Goal: Task Accomplishment & Management: Manage account settings

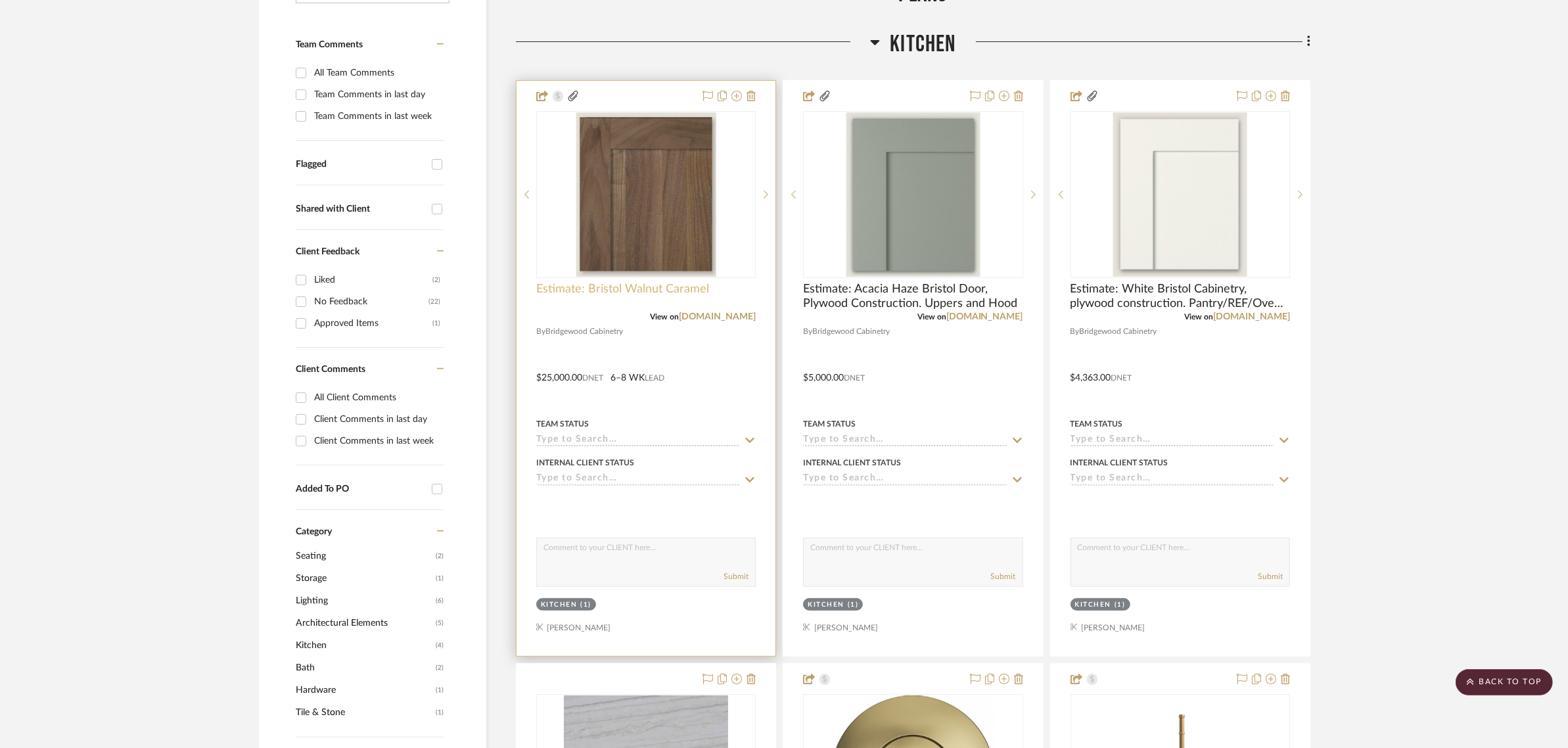
click at [645, 286] on span "Estimate: Bristol Walnut Caramel" at bounding box center [623, 289] width 173 height 15
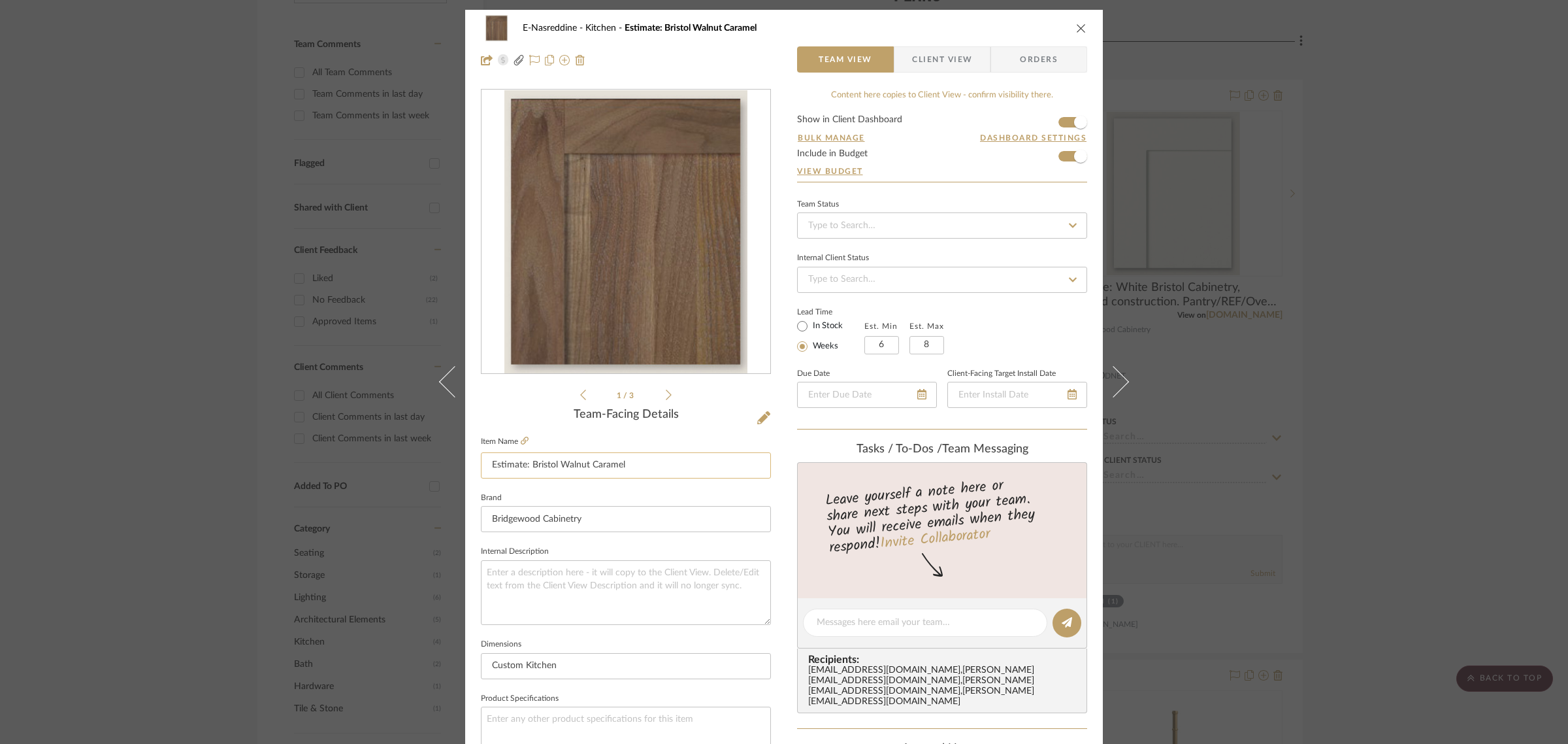
click at [641, 458] on input "Estimate: Bristol Walnut Caramel" at bounding box center [626, 465] width 290 height 26
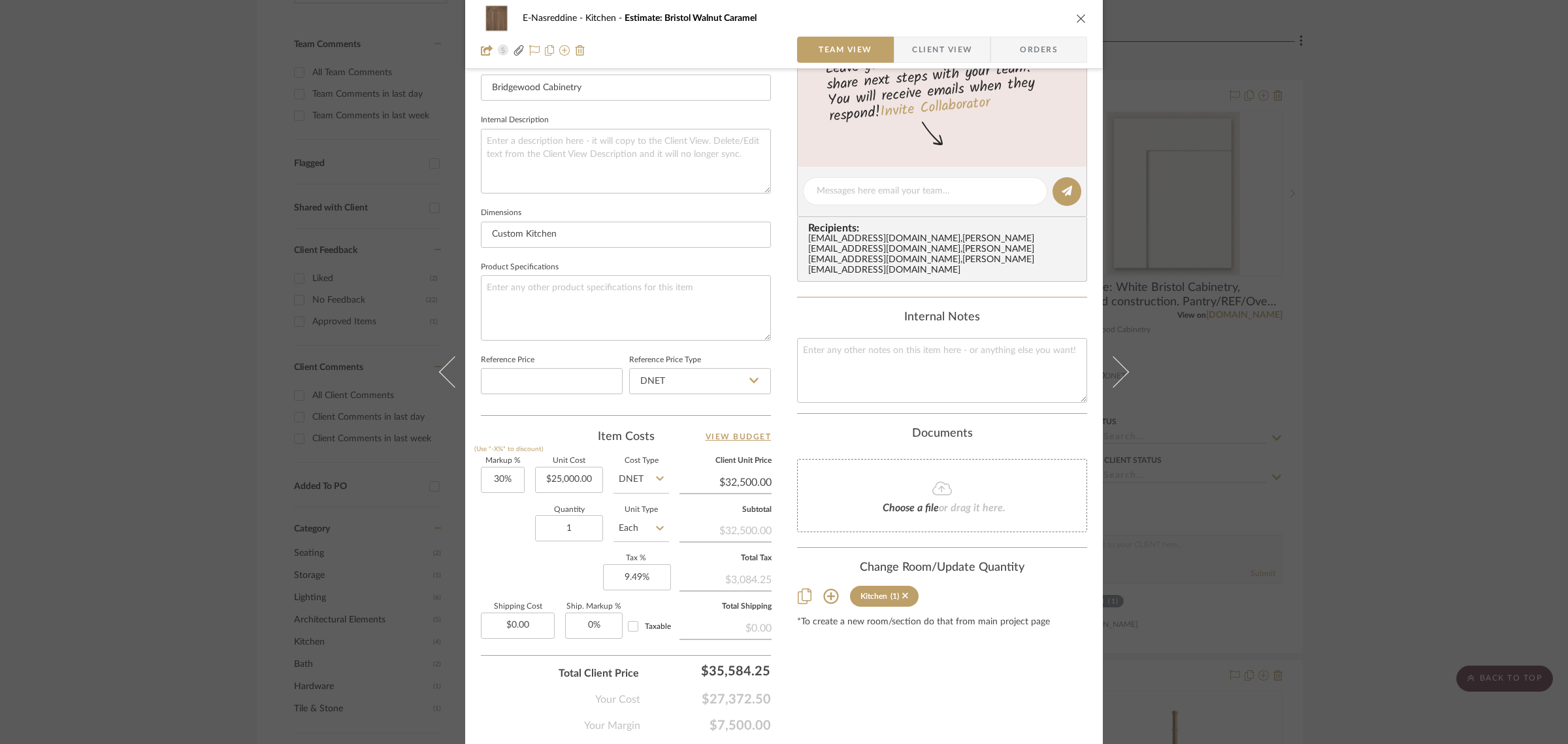
scroll to position [472, 0]
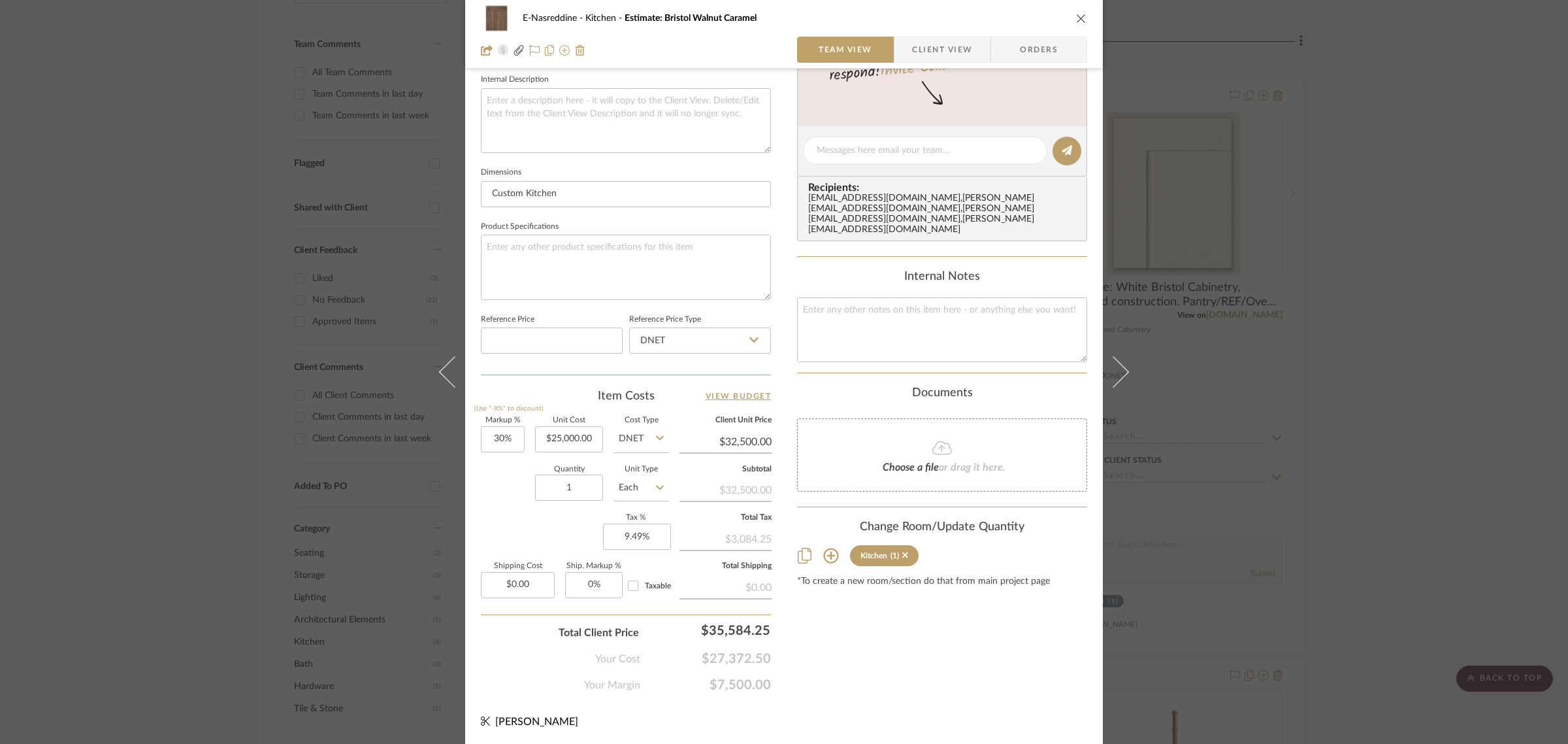
type input "Estimate: Bristol Walnut Caramel Cabinetry, Plywood Construction"
click at [1079, 20] on icon "close" at bounding box center [1081, 18] width 10 height 10
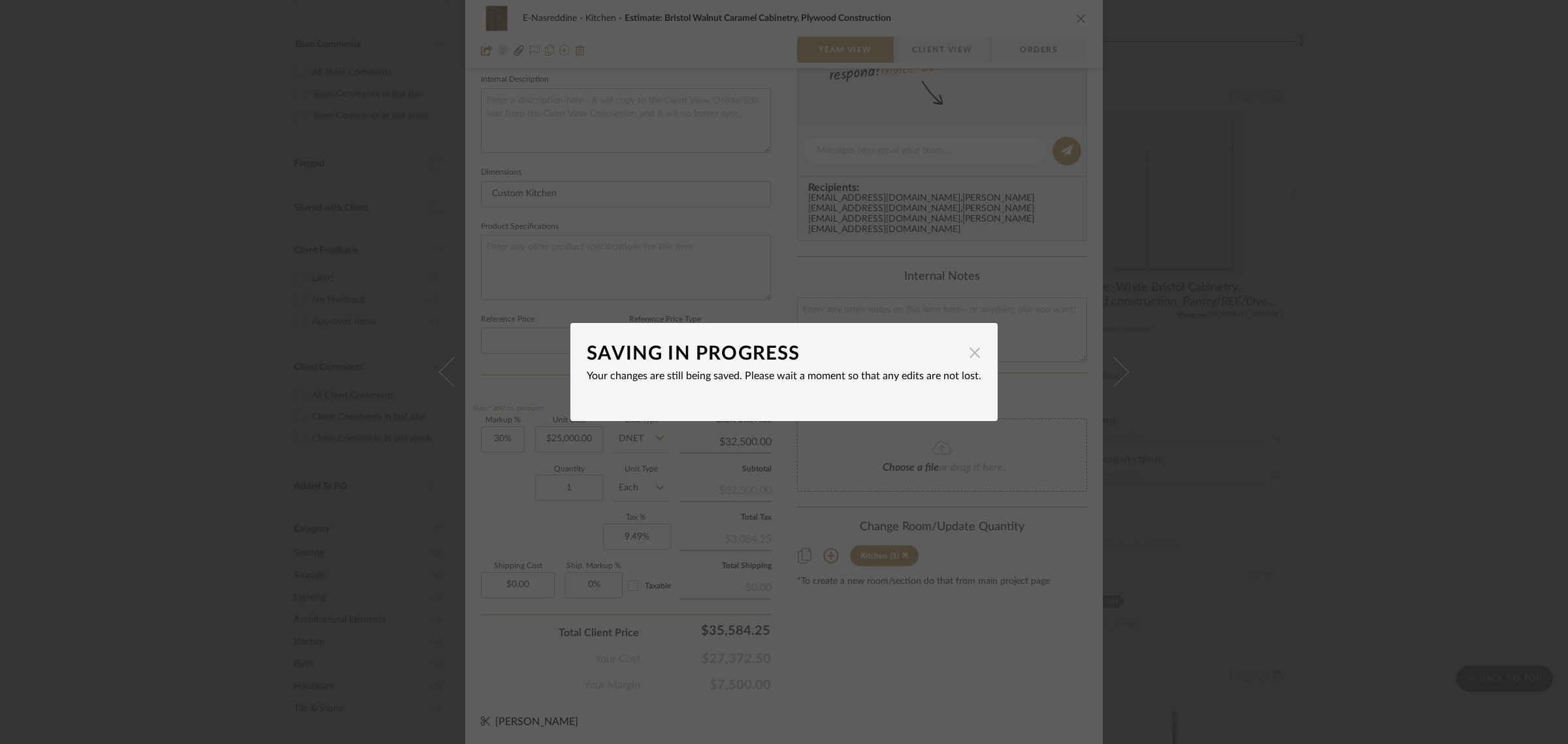
click at [968, 356] on span "button" at bounding box center [975, 352] width 26 height 26
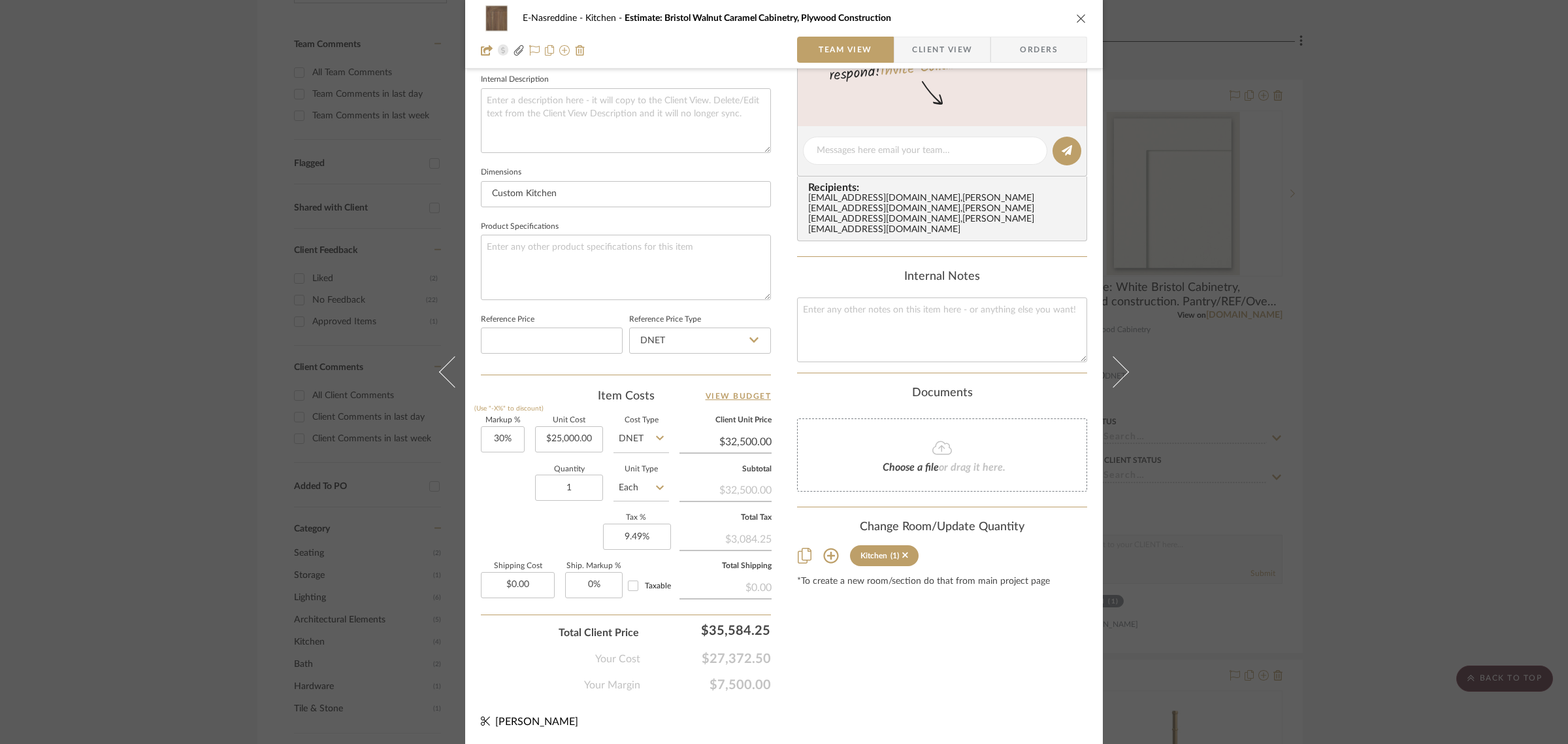
click at [1076, 18] on icon "close" at bounding box center [1081, 18] width 10 height 10
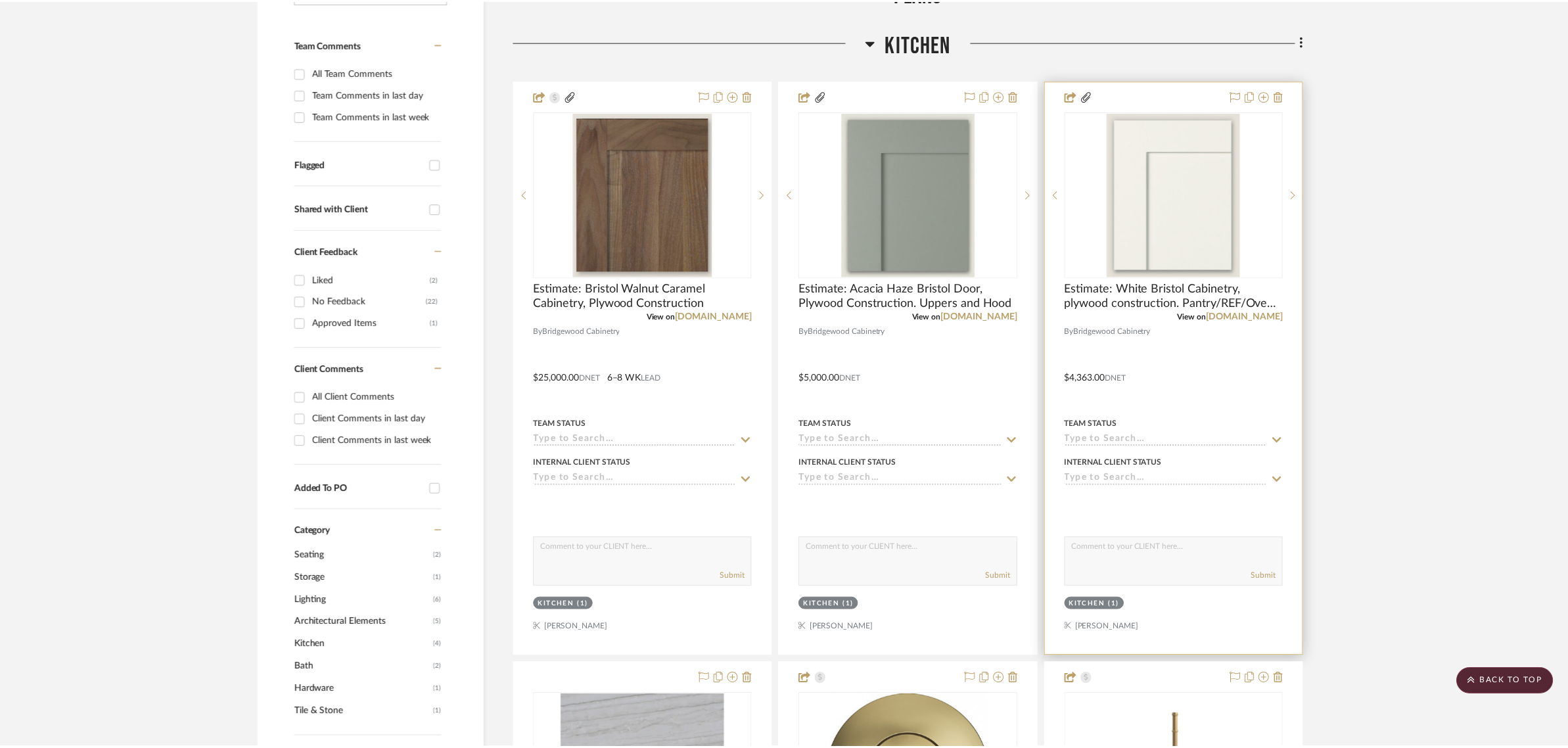
scroll to position [329, 0]
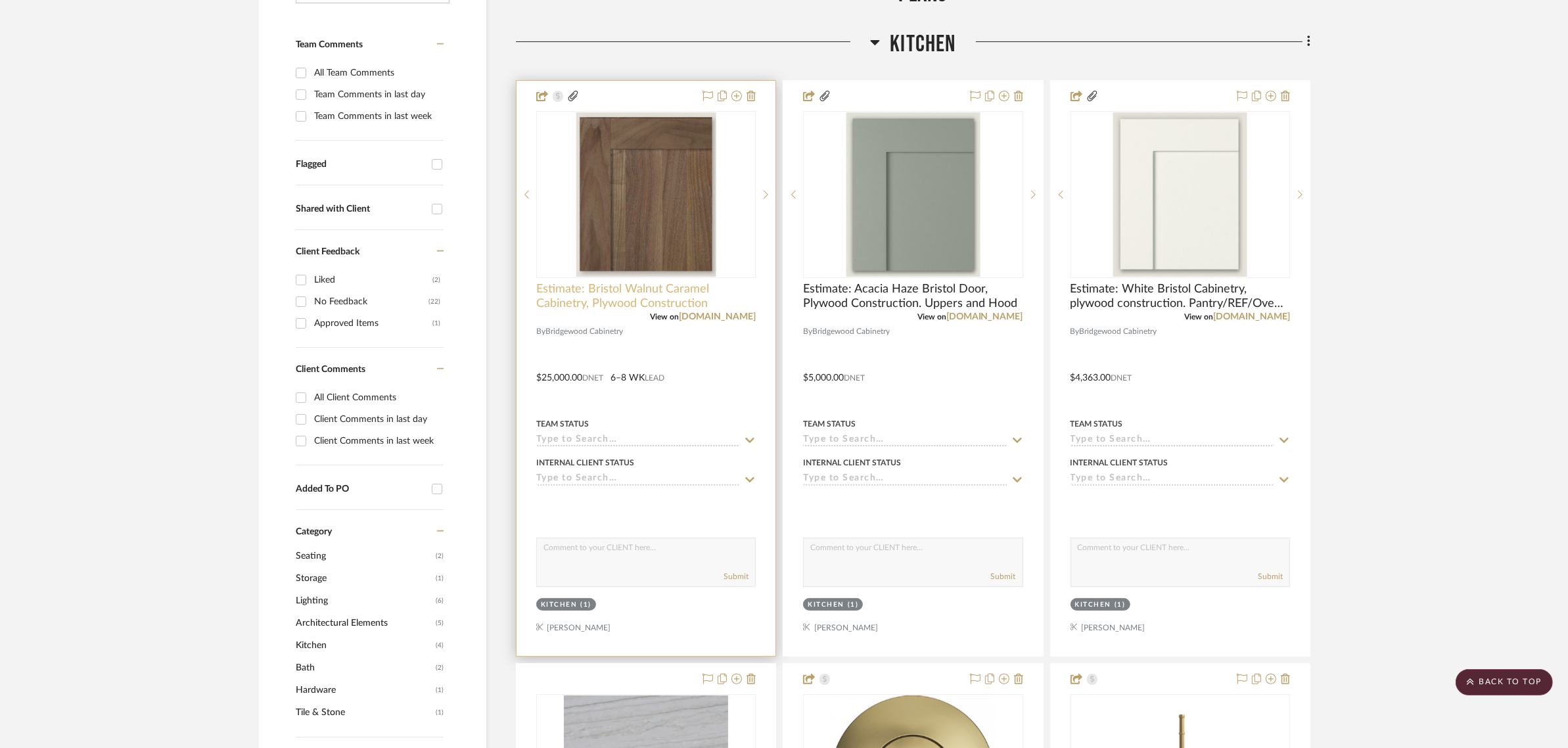
click at [676, 293] on span "Estimate: Bristol Walnut Caramel Cabinetry, Plywood Construction" at bounding box center [646, 295] width 219 height 29
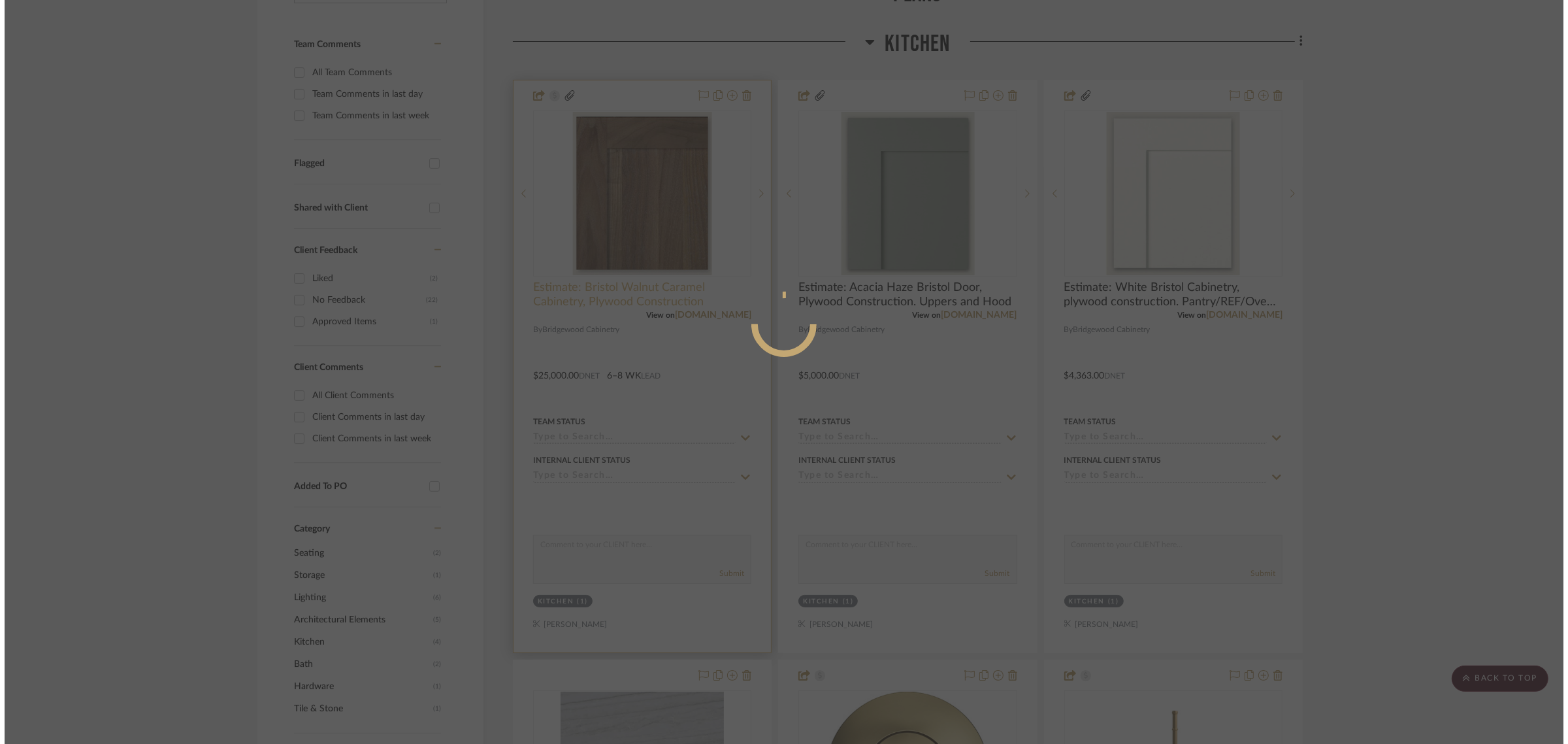
scroll to position [0, 0]
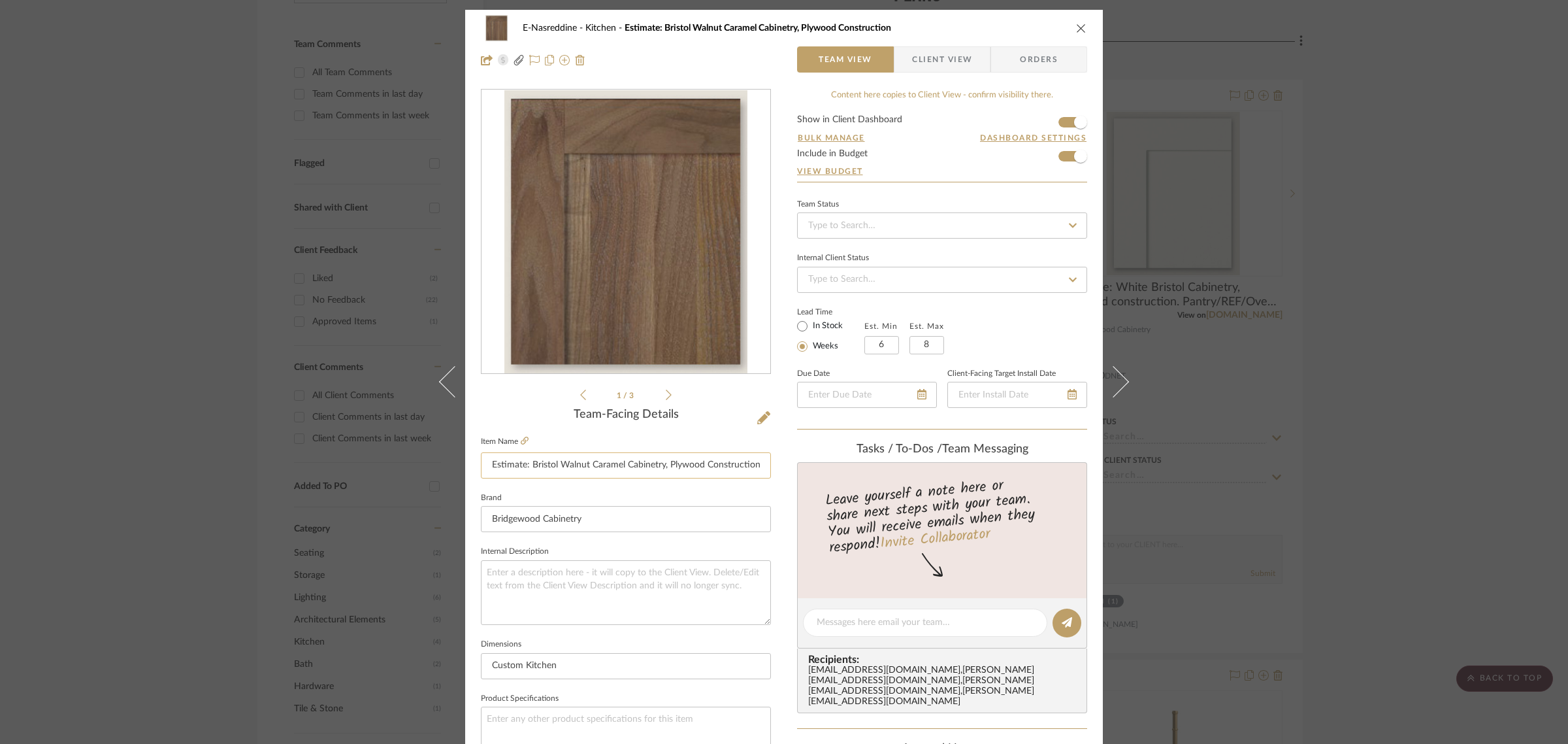
click at [756, 466] on input "Estimate: Bristol Walnut Caramel Cabinetry, Plywood Construction" at bounding box center [626, 465] width 290 height 26
type input "Estimate: Bristol Walnut Caramel Cabinetry, Plywood Construction, kitchen base …"
click at [1076, 26] on icon "close" at bounding box center [1081, 28] width 10 height 10
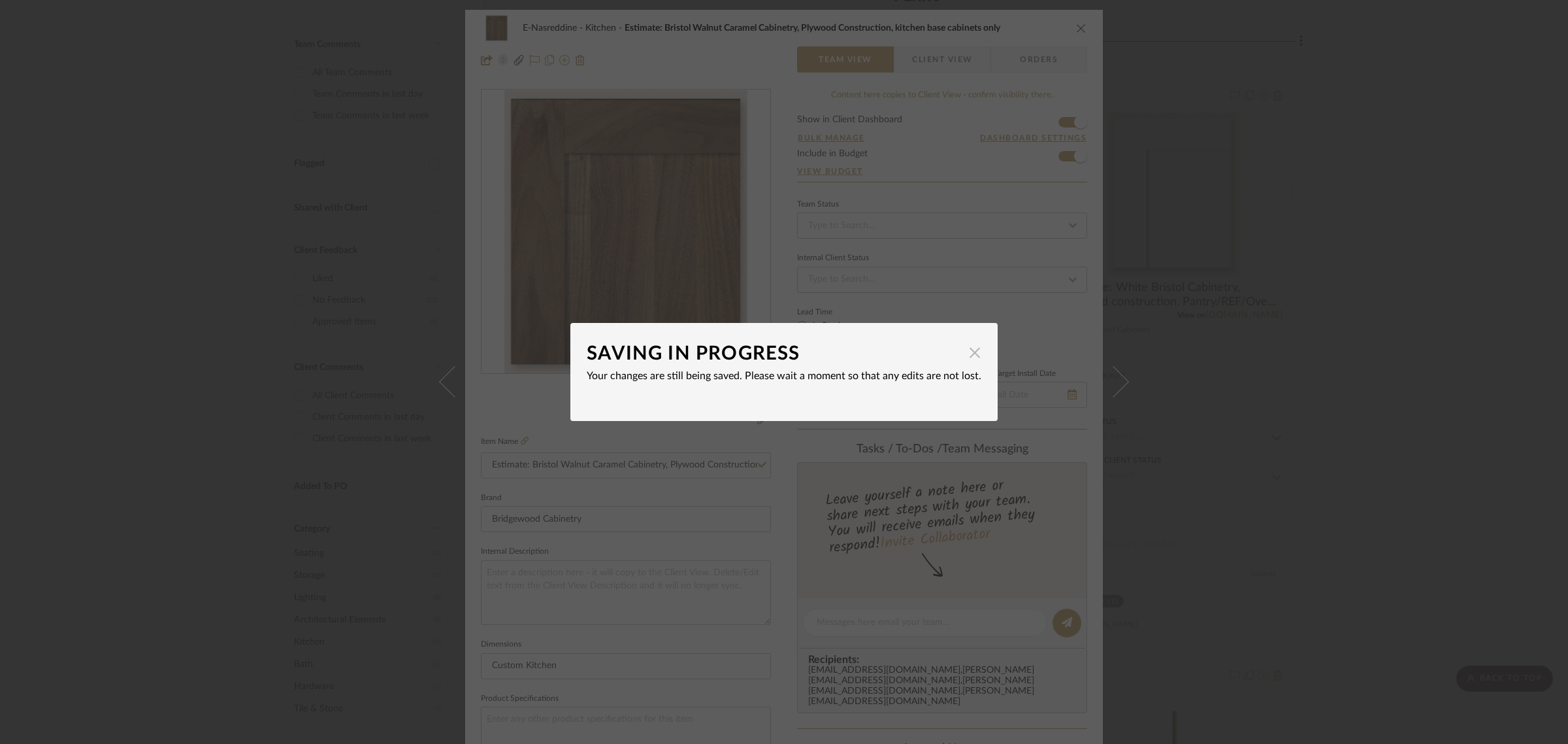
click at [966, 355] on span "button" at bounding box center [975, 352] width 26 height 26
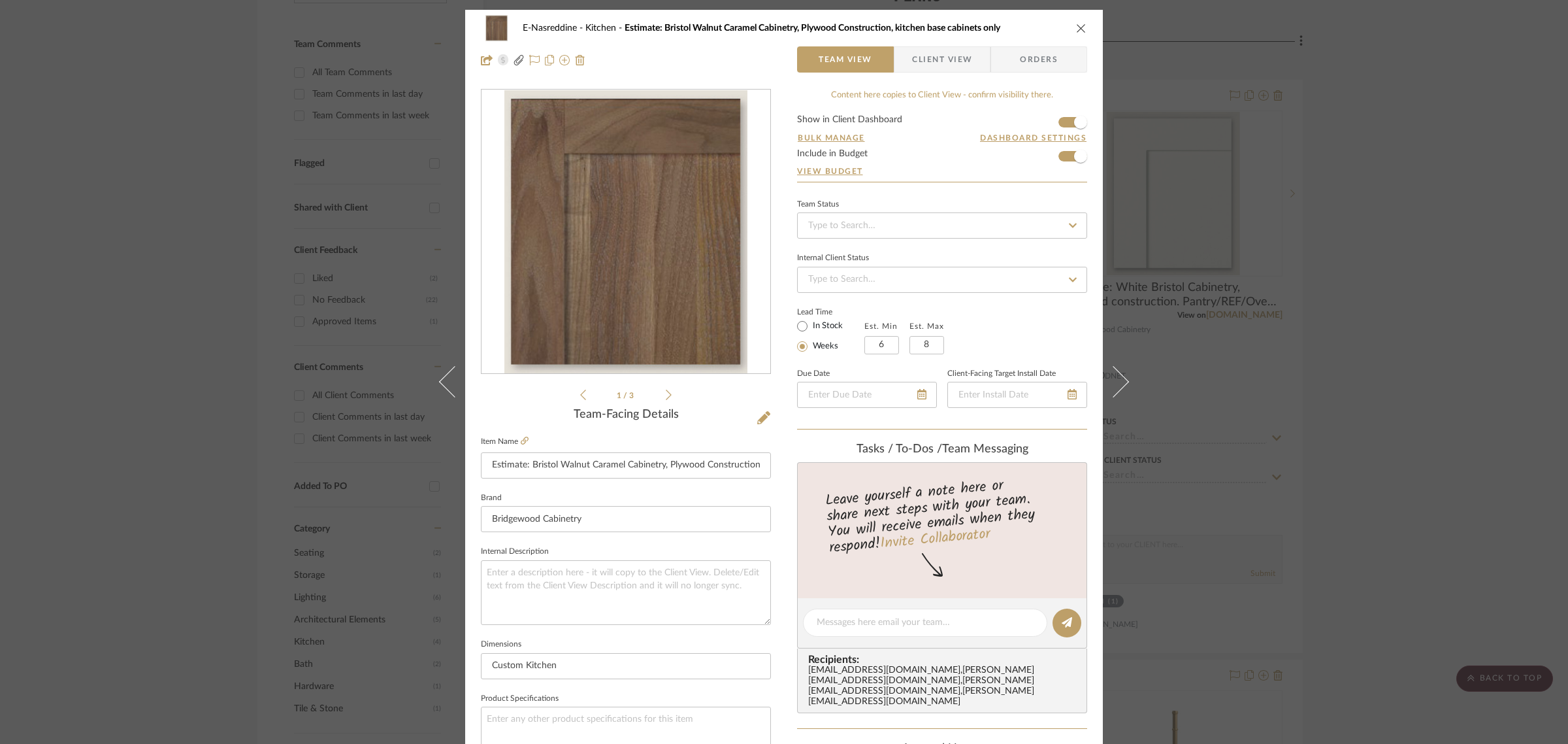
click at [1078, 30] on icon "close" at bounding box center [1081, 28] width 10 height 10
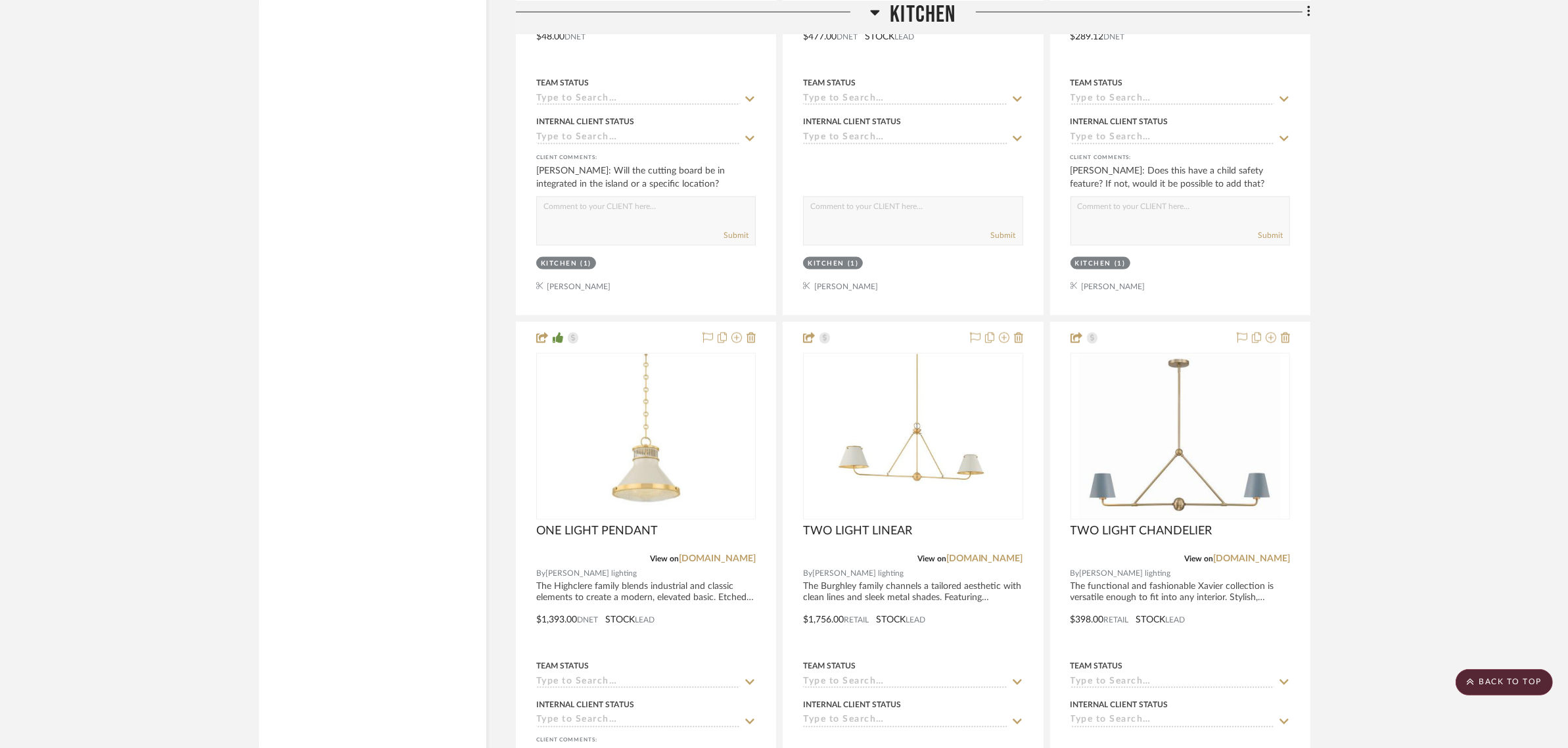
scroll to position [2547, 0]
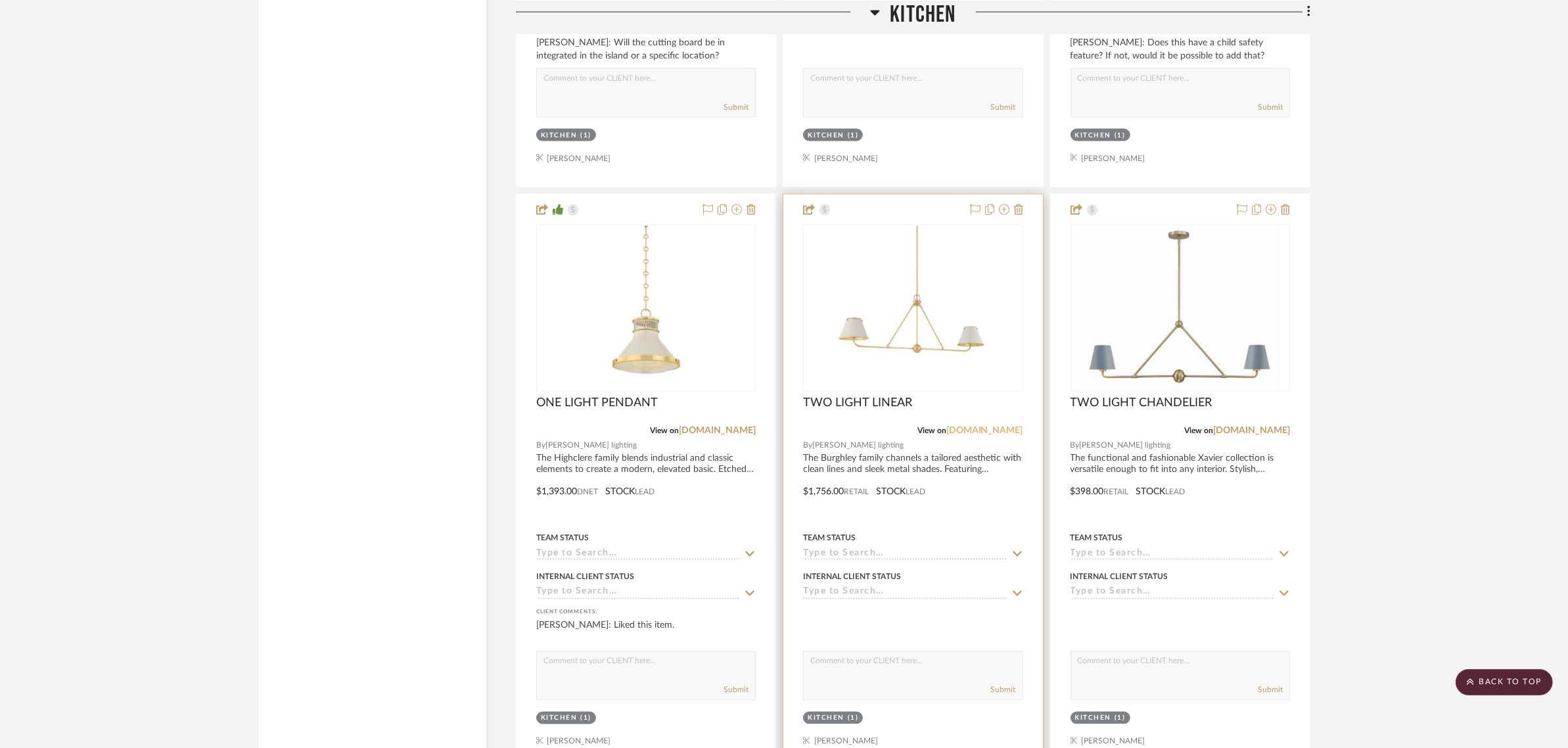
click at [981, 431] on link "[DOMAIN_NAME]" at bounding box center [984, 430] width 77 height 9
click at [902, 342] on img "0" at bounding box center [913, 308] width 165 height 164
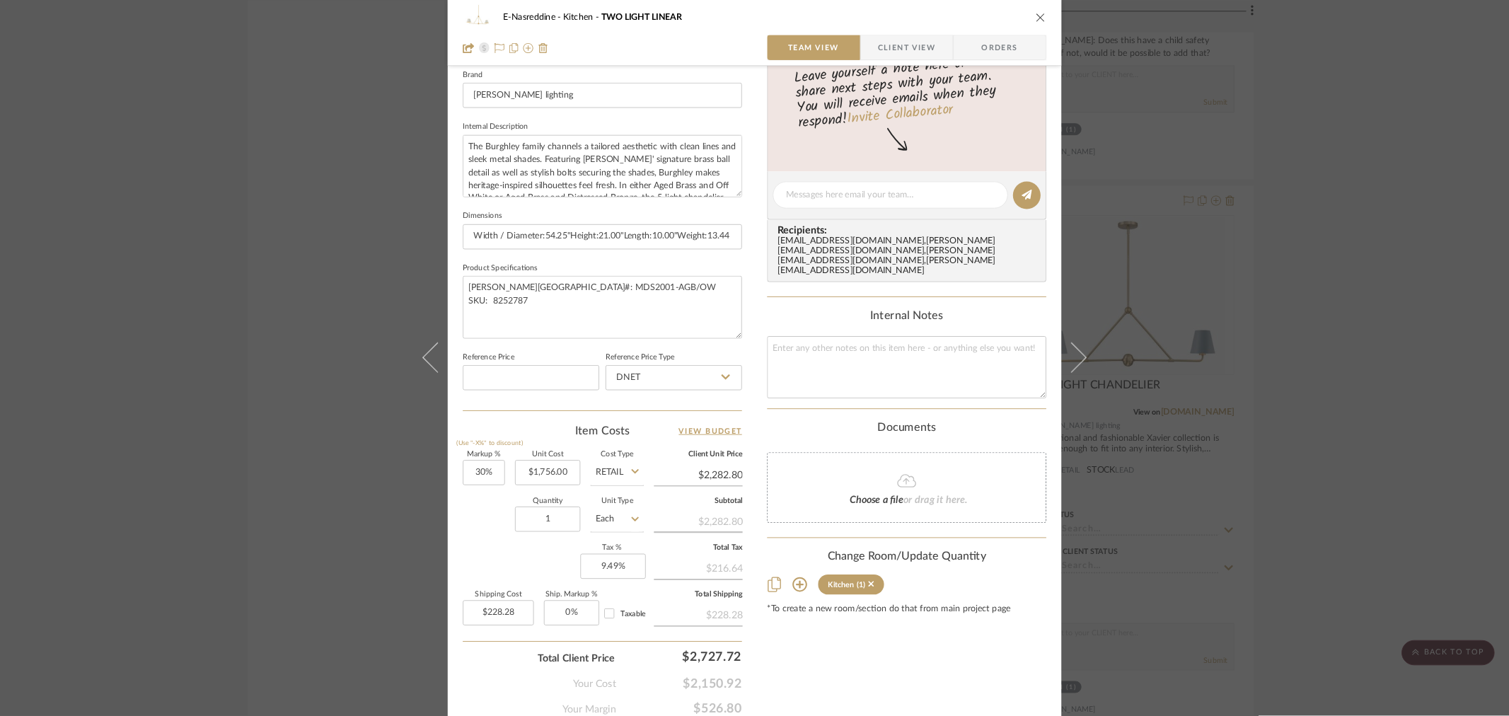
scroll to position [511, 0]
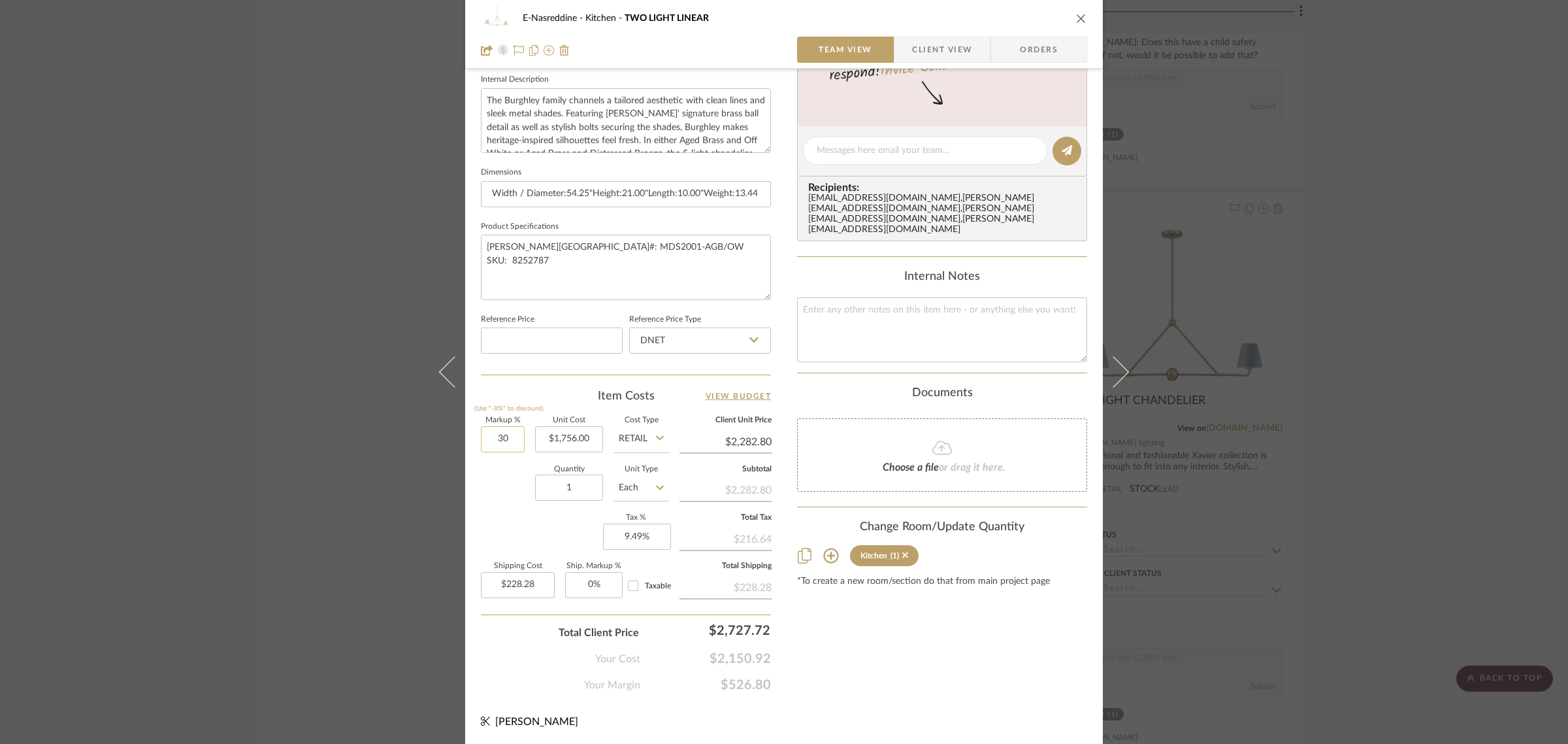
click at [508, 433] on input "30" at bounding box center [503, 439] width 43 height 26
type input "30%"
click at [573, 442] on input "1756.00" at bounding box center [569, 439] width 68 height 26
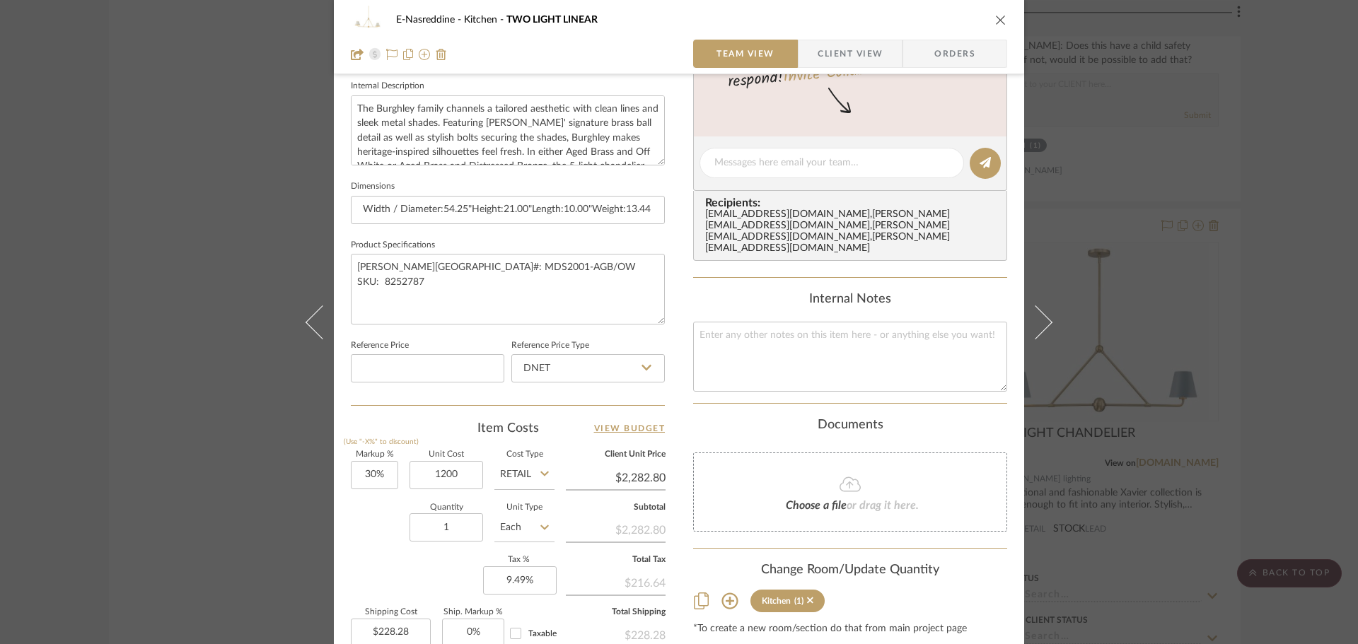
type input "$1,200.00"
click at [528, 475] on input "Retail" at bounding box center [524, 475] width 60 height 28
type input "$1,560.00"
type input "$156.00"
click at [527, 499] on div "DNET" at bounding box center [577, 511] width 175 height 36
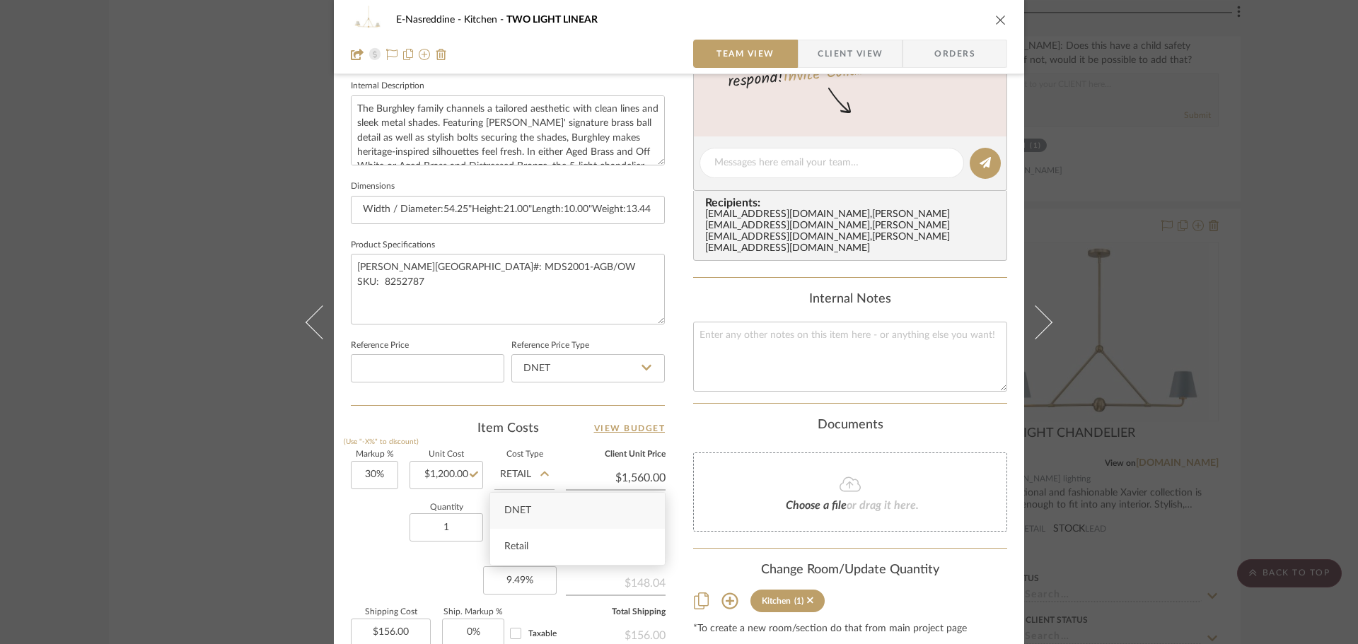
type input "DNET"
click at [995, 17] on icon "close" at bounding box center [1000, 19] width 11 height 11
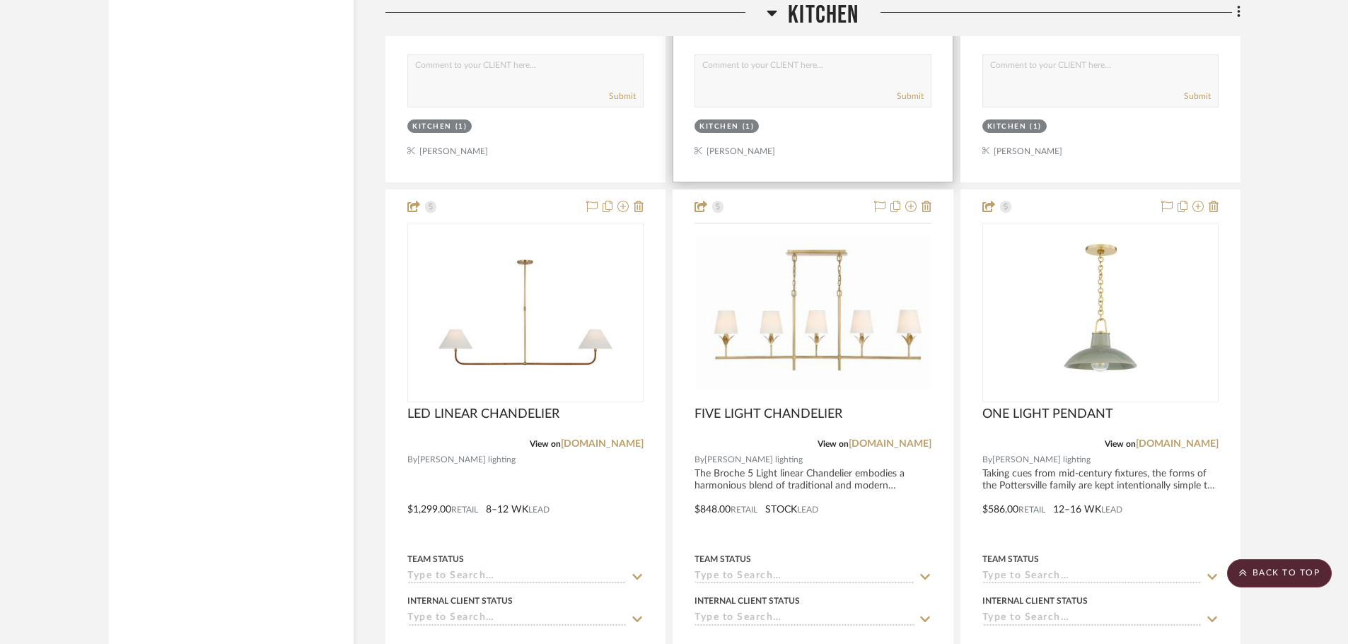
scroll to position [3448, 0]
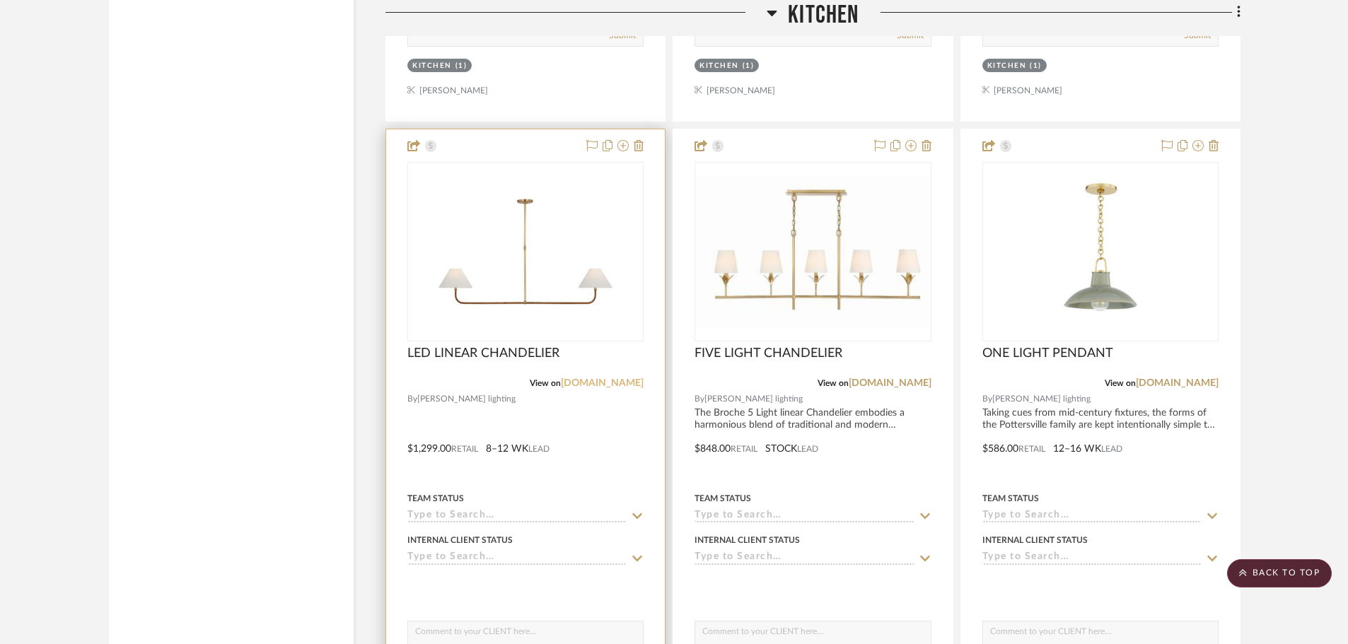
click at [602, 385] on link "[DOMAIN_NAME]" at bounding box center [602, 383] width 83 height 10
click at [499, 288] on img "0" at bounding box center [525, 251] width 177 height 177
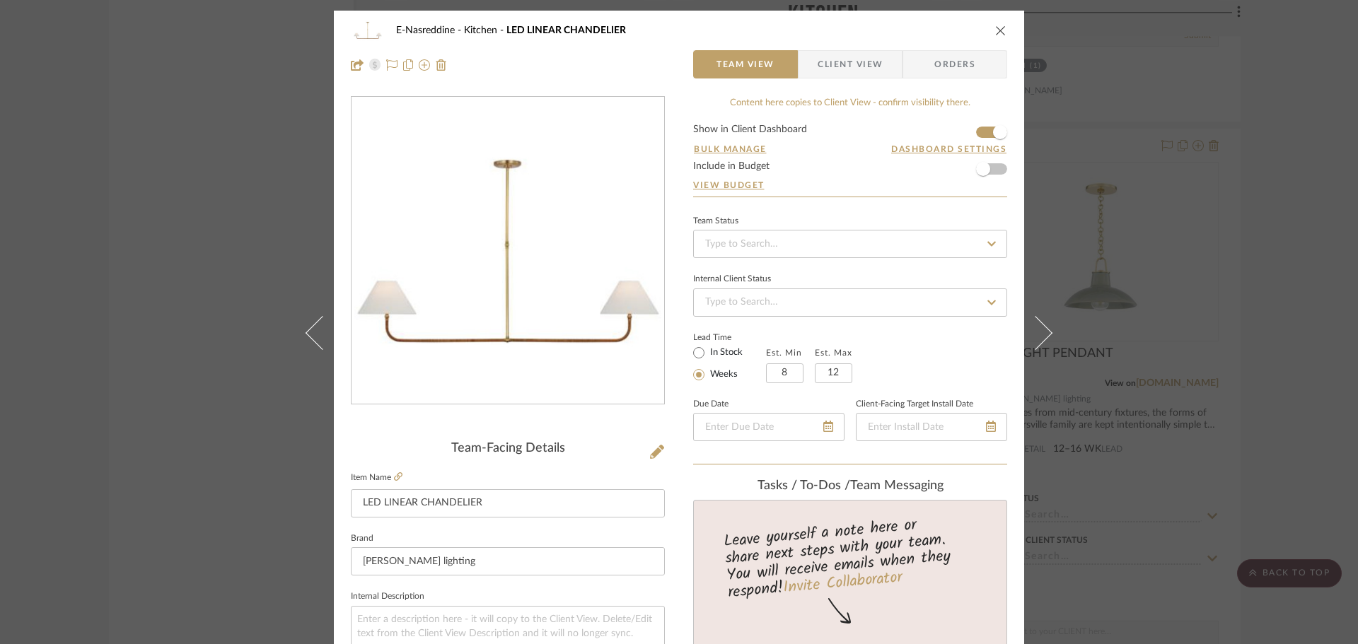
click at [240, 165] on div "E-Nasreddine Kitchen LED LINEAR CHANDELIER Team View Client View Orders Team-Fa…" at bounding box center [679, 322] width 1358 height 644
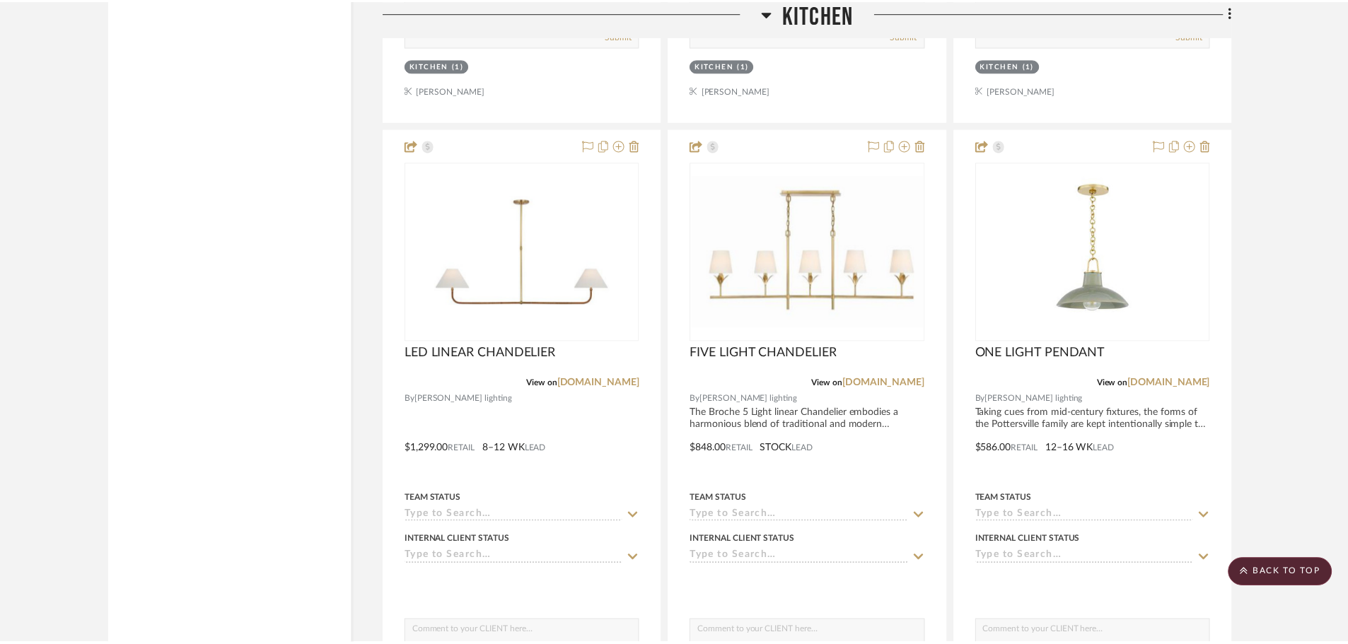
scroll to position [3448, 0]
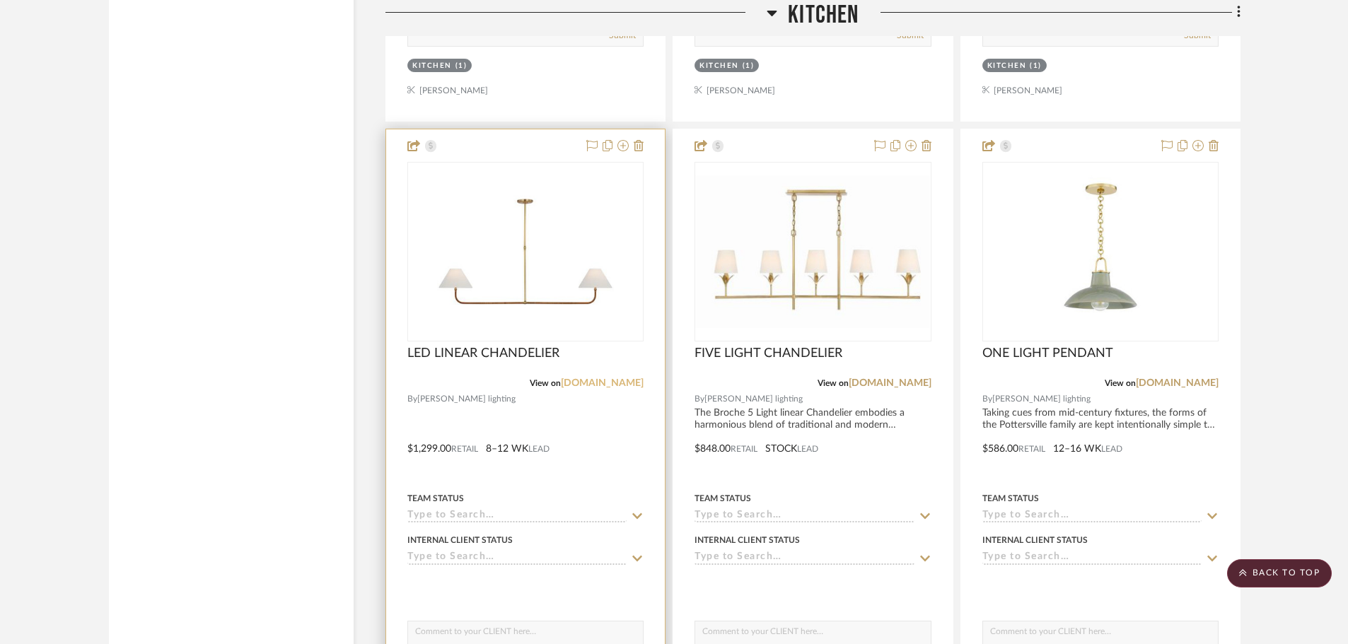
click at [581, 387] on link "[DOMAIN_NAME]" at bounding box center [602, 383] width 83 height 10
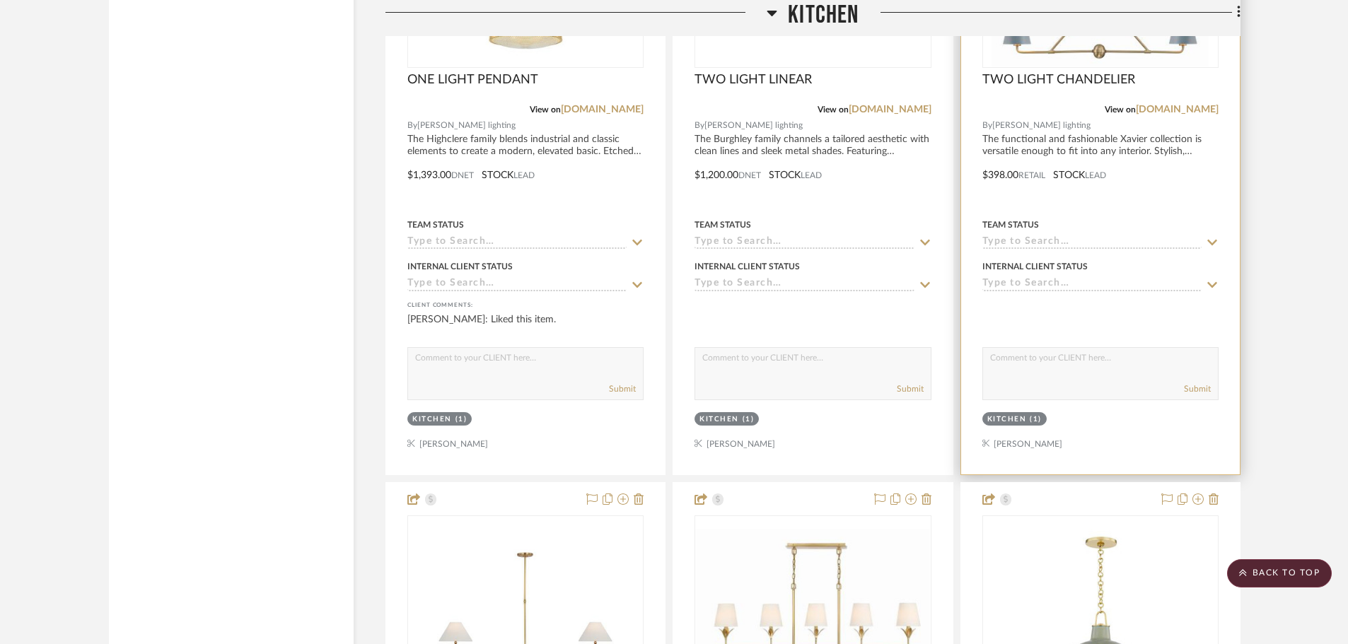
scroll to position [2882, 0]
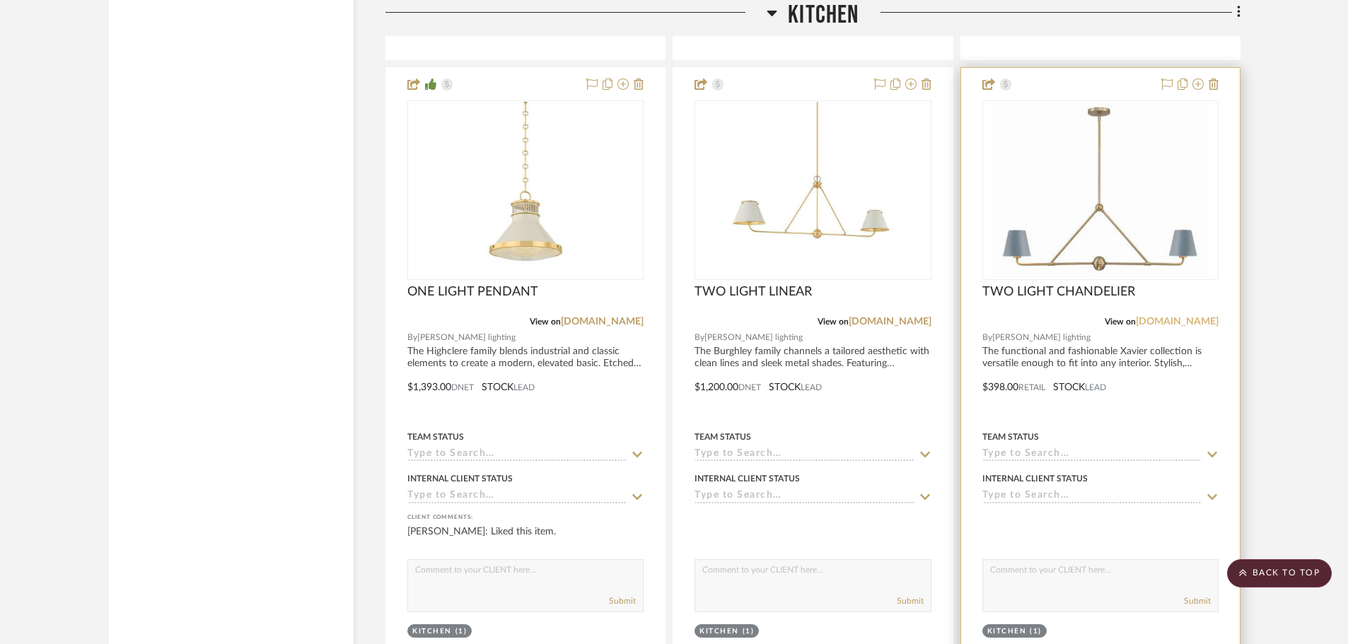
click at [1195, 322] on link "[DOMAIN_NAME]" at bounding box center [1177, 322] width 83 height 10
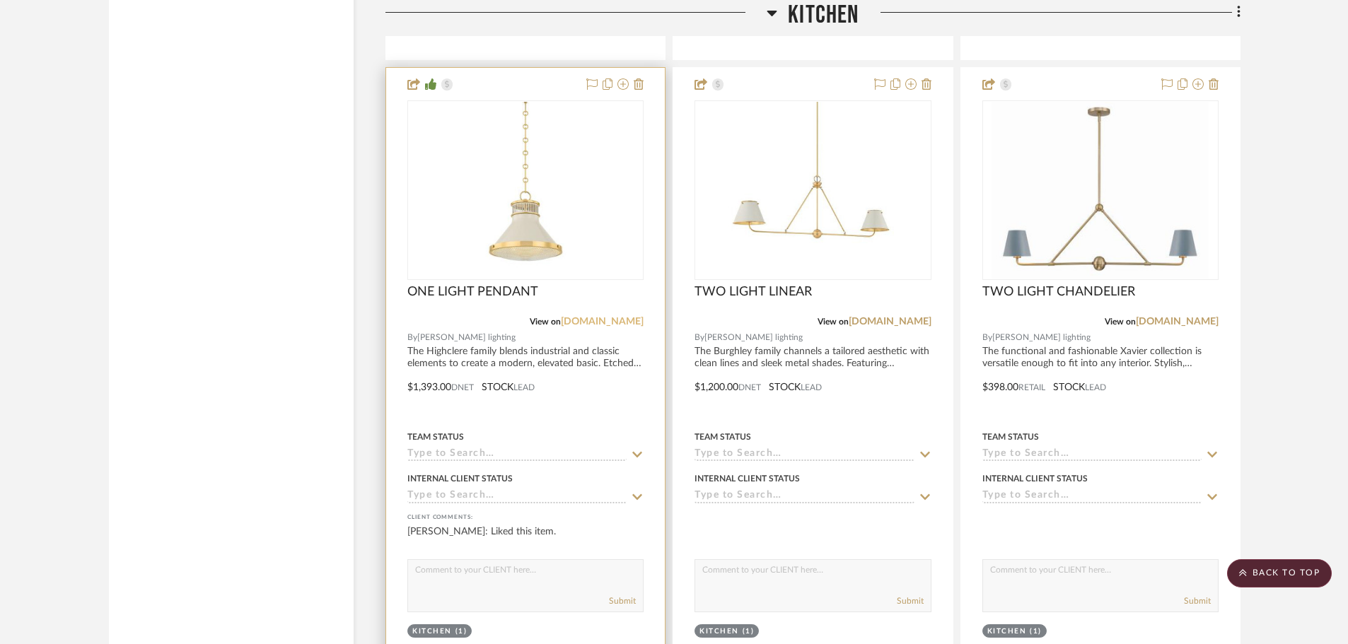
click at [590, 325] on link "[DOMAIN_NAME]" at bounding box center [602, 322] width 83 height 10
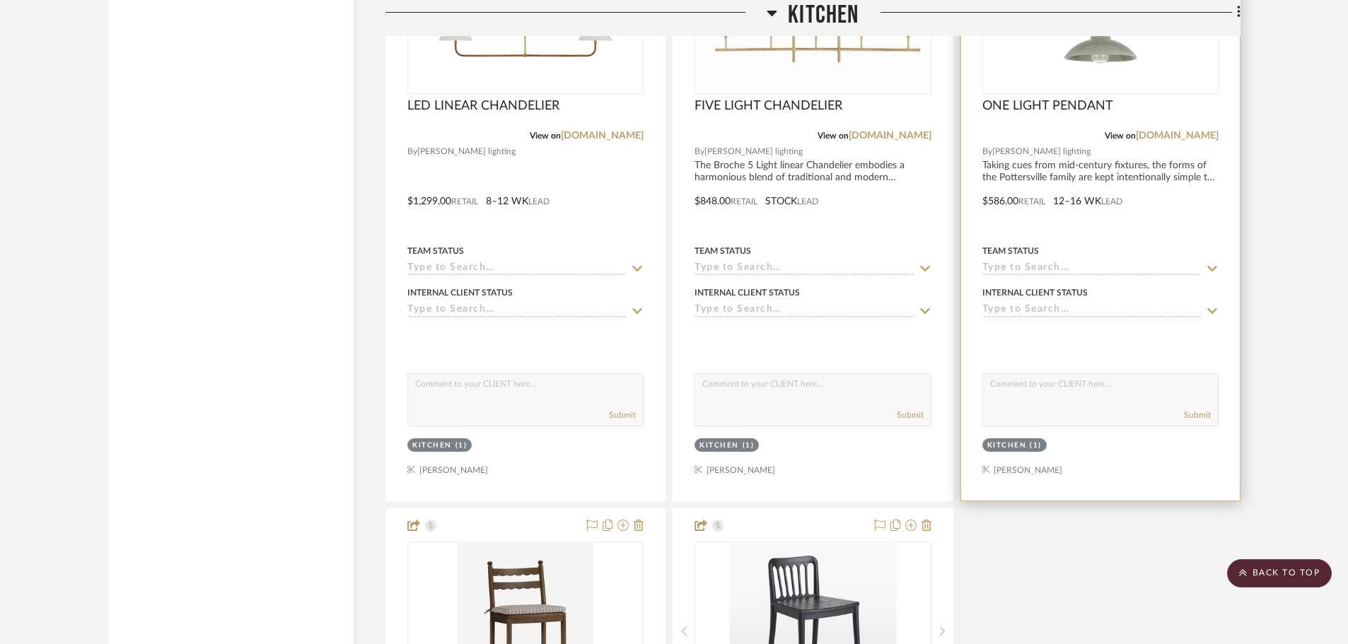
scroll to position [3589, 0]
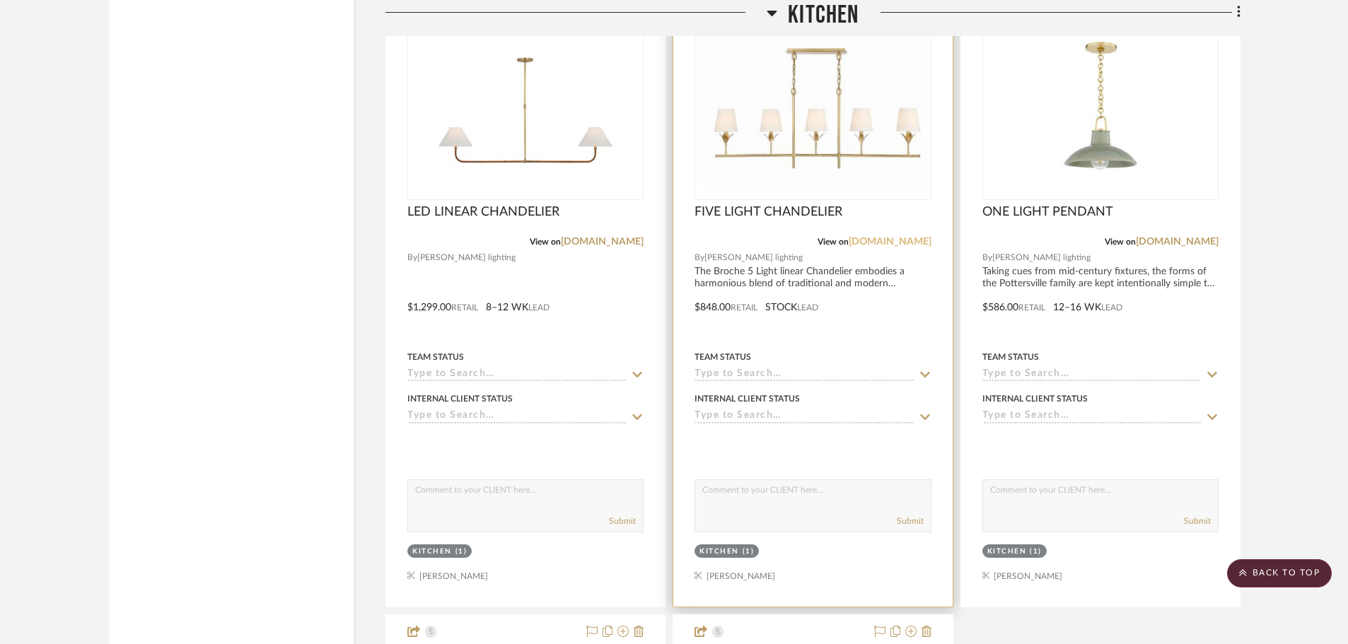
click at [893, 242] on link "[DOMAIN_NAME]" at bounding box center [890, 242] width 83 height 10
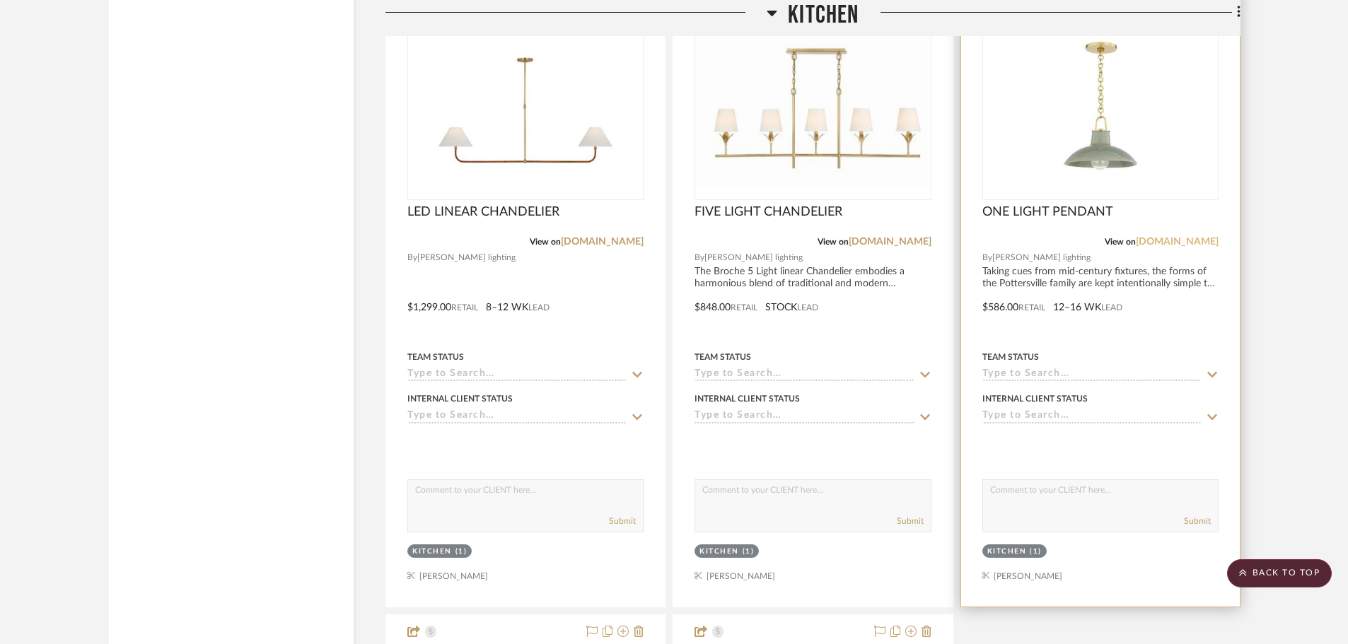
click at [1152, 245] on link "[DOMAIN_NAME]" at bounding box center [1177, 242] width 83 height 10
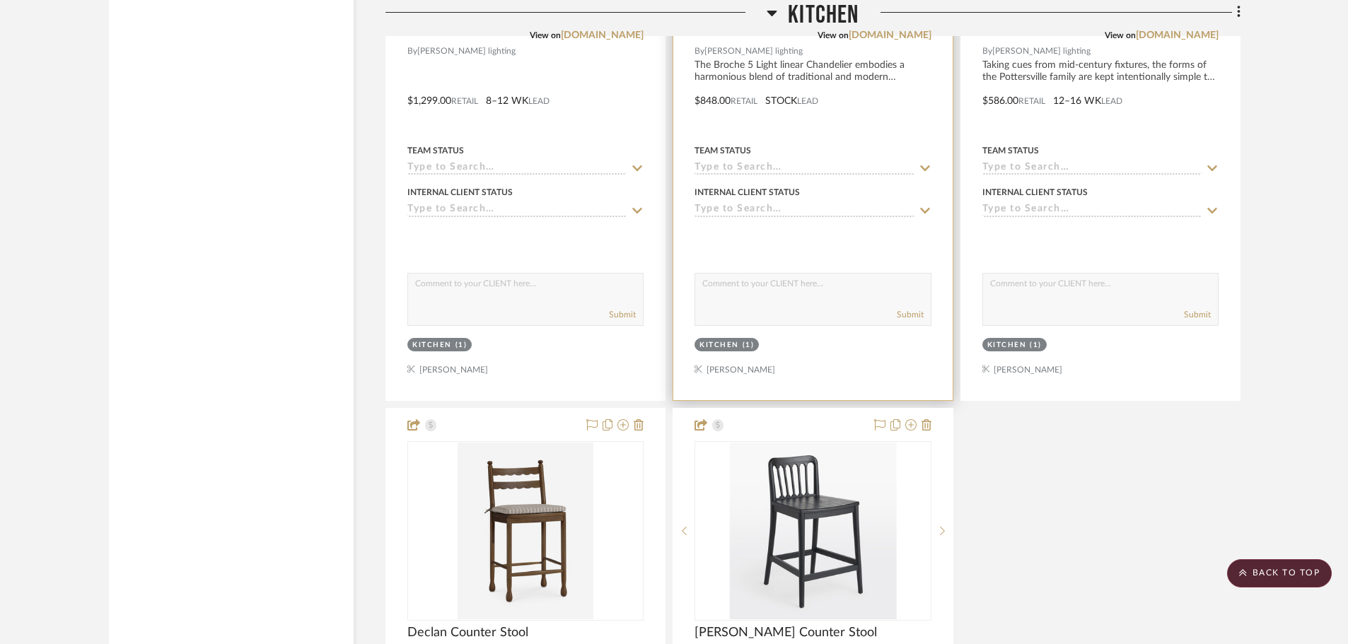
scroll to position [3801, 0]
